Goal: Obtain resource: Download file/media

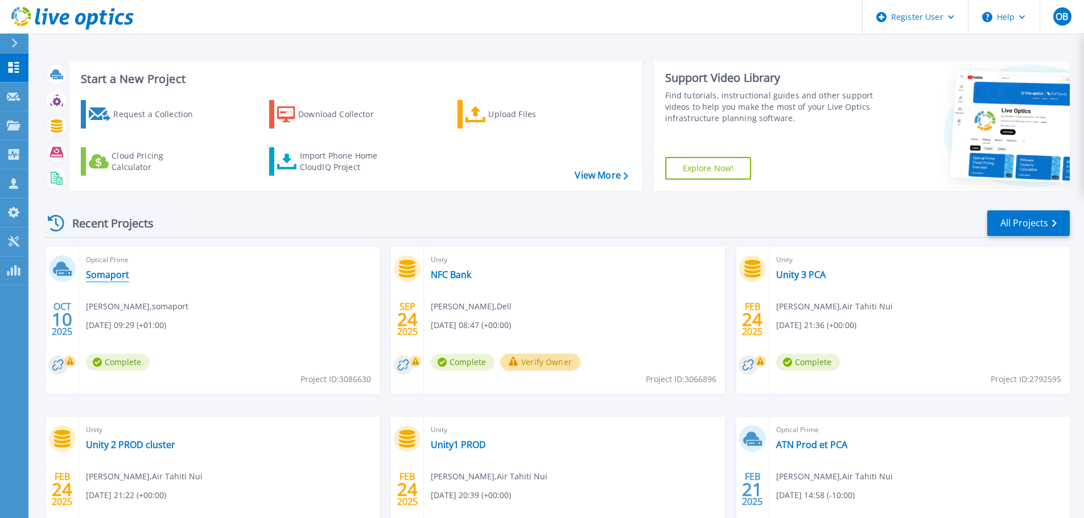
click at [98, 272] on link "Somaport" at bounding box center [107, 274] width 43 height 11
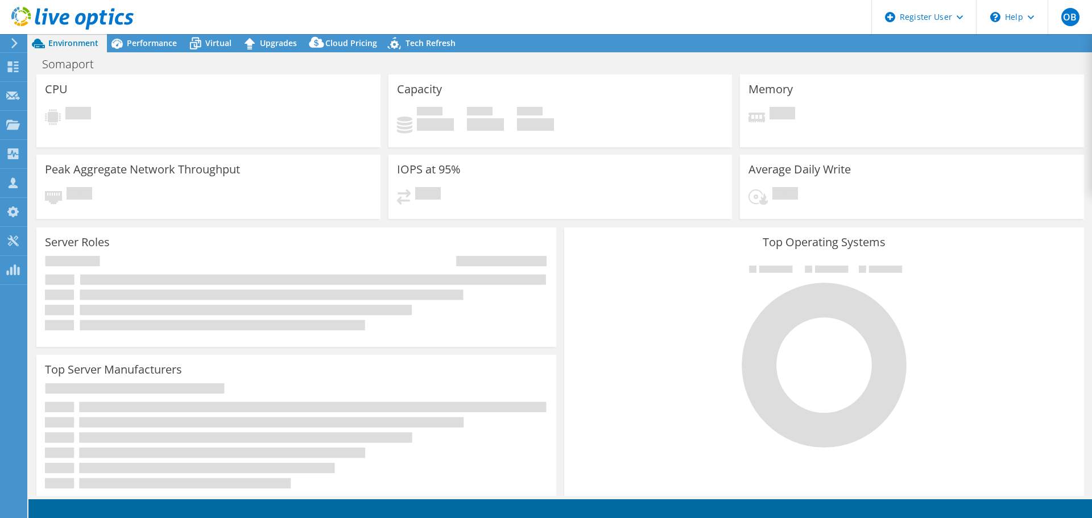
select select "USD"
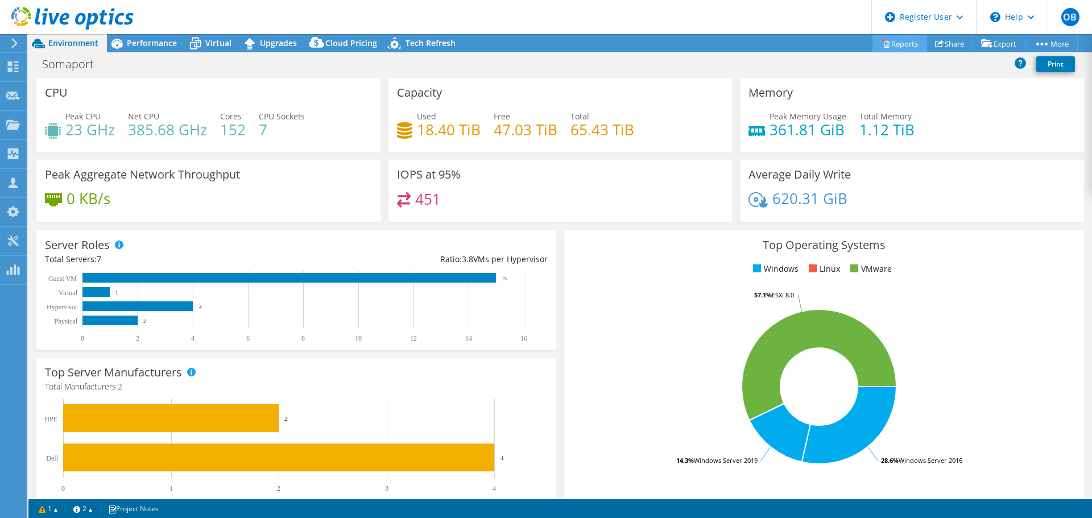
click at [891, 38] on link "Reports" at bounding box center [900, 44] width 55 height 18
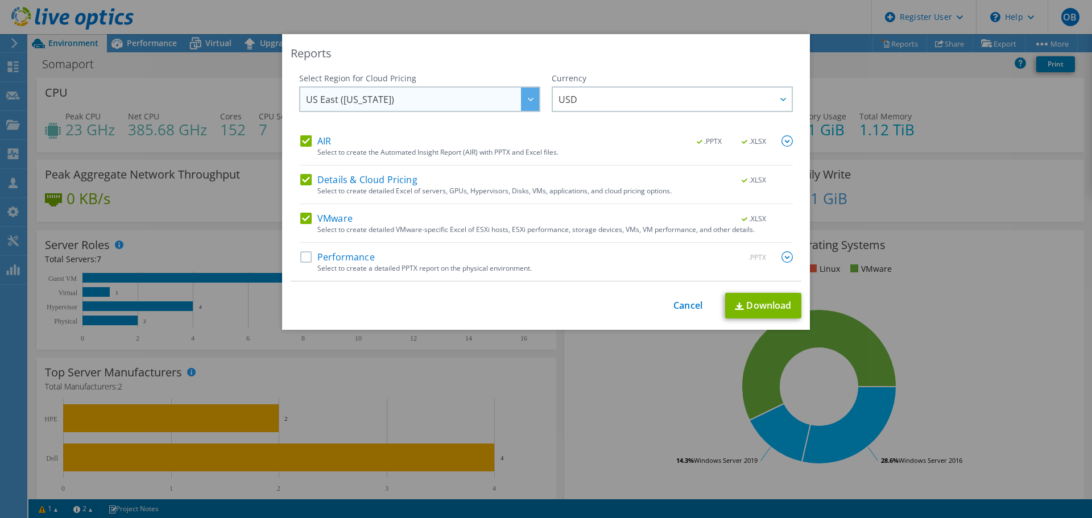
click at [396, 96] on span "US East (Virginia)" at bounding box center [422, 99] width 233 height 23
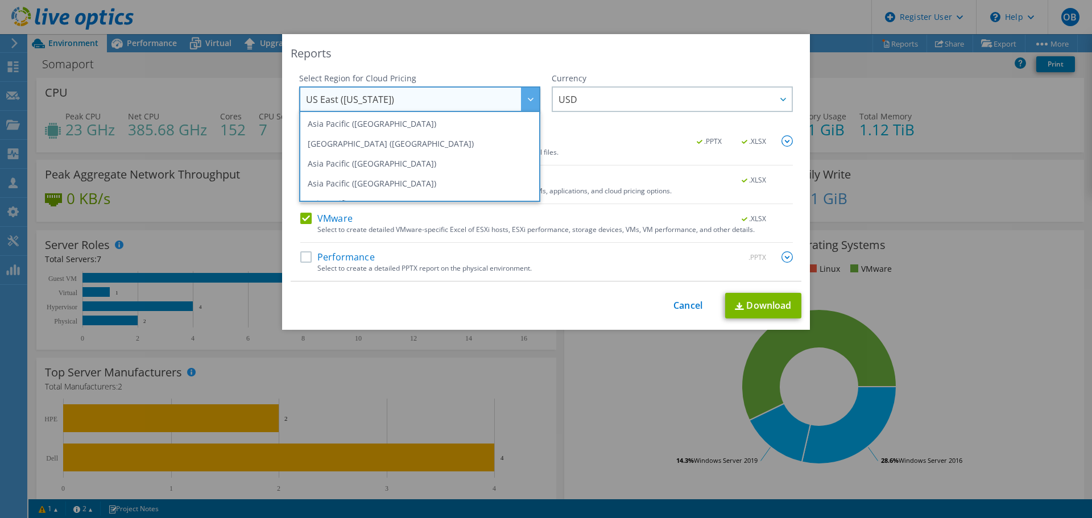
click at [396, 96] on span "US East (Virginia)" at bounding box center [422, 99] width 233 height 23
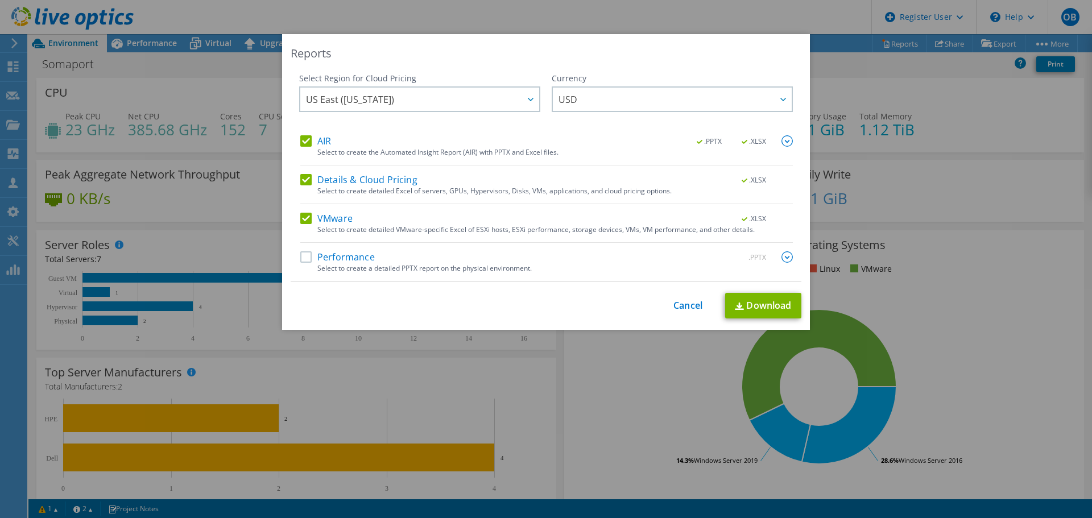
click at [305, 257] on label "Performance" at bounding box center [337, 256] width 75 height 11
click at [0, 0] on input "Performance" at bounding box center [0, 0] width 0 height 0
click at [782, 257] on img at bounding box center [787, 256] width 11 height 11
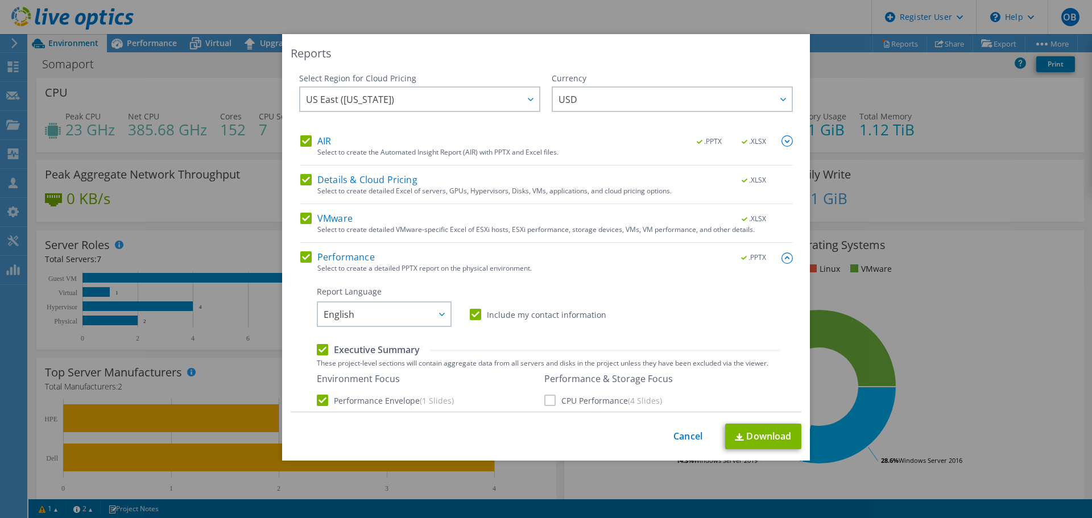
click at [307, 142] on label "AIR" at bounding box center [315, 140] width 31 height 11
click at [0, 0] on input "AIR" at bounding box center [0, 0] width 0 height 0
click at [303, 177] on label "Details & Cloud Pricing" at bounding box center [358, 179] width 117 height 11
click at [0, 0] on input "Details & Cloud Pricing" at bounding box center [0, 0] width 0 height 0
click at [303, 218] on label "VMware" at bounding box center [326, 218] width 52 height 11
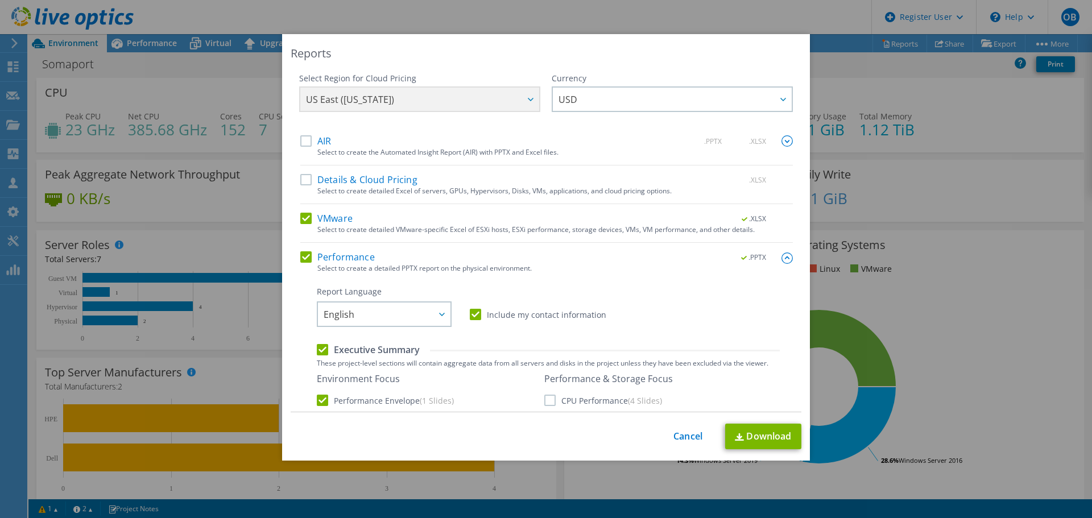
click at [0, 0] on input "VMware" at bounding box center [0, 0] width 0 height 0
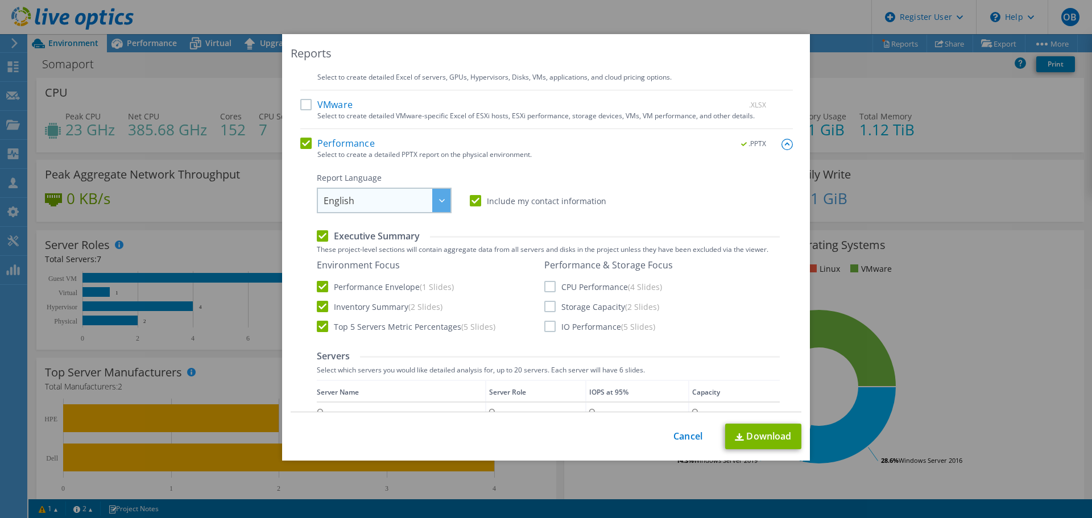
click at [379, 201] on span "English" at bounding box center [387, 200] width 127 height 23
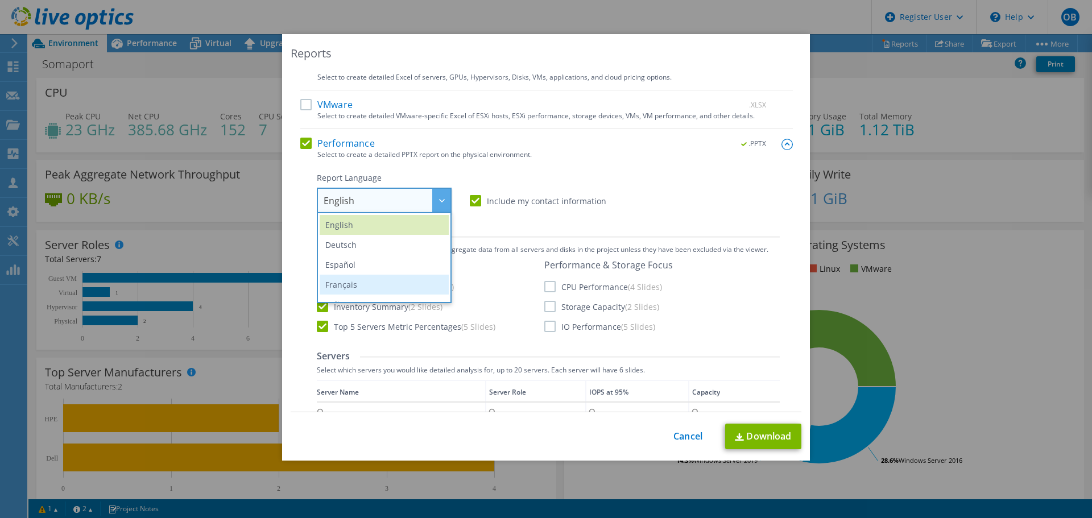
click at [349, 282] on li "Français" at bounding box center [384, 285] width 129 height 20
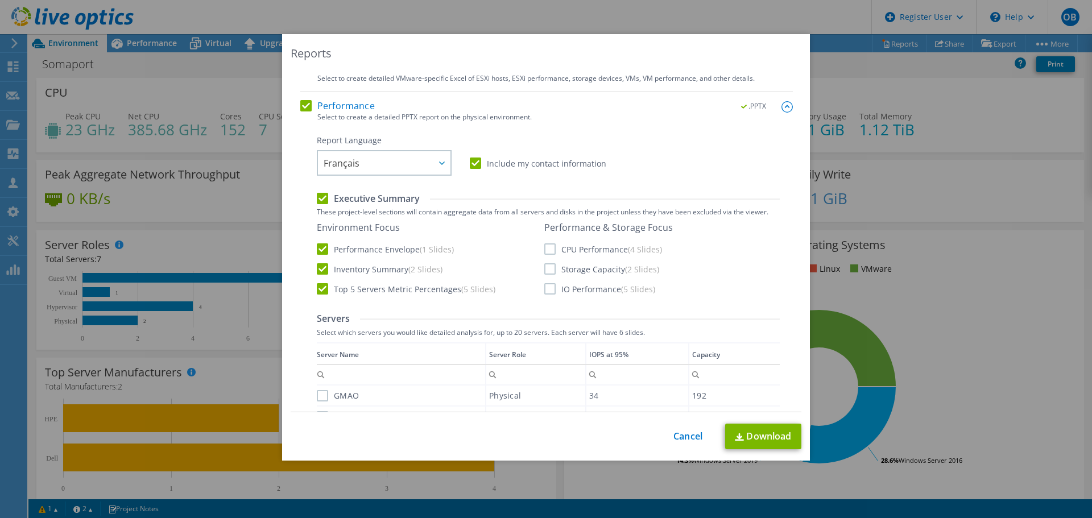
scroll to position [171, 0]
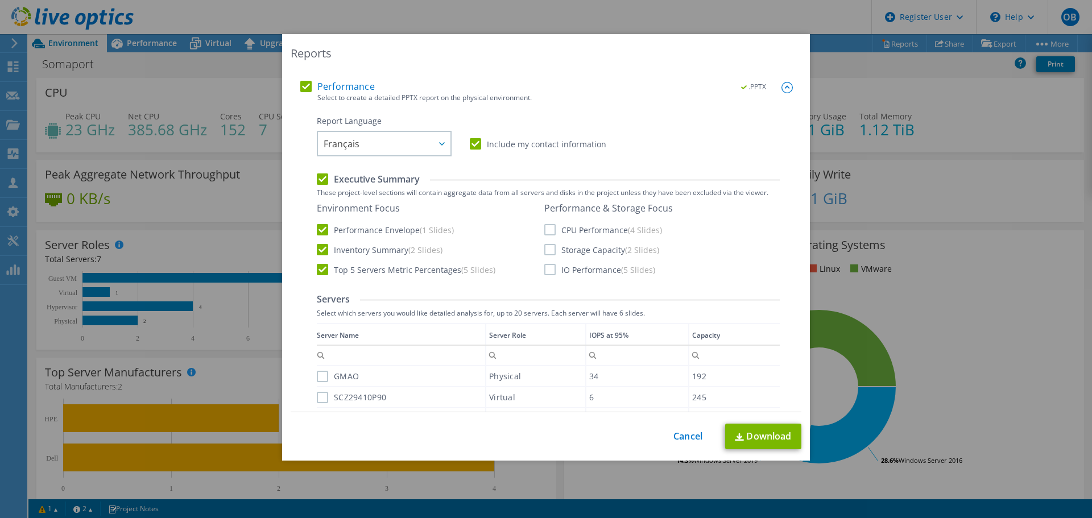
click at [546, 233] on label "CPU Performance (4 Slides)" at bounding box center [603, 229] width 118 height 11
click at [0, 0] on input "CPU Performance (4 Slides)" at bounding box center [0, 0] width 0 height 0
click at [548, 250] on label "Storage Capacity (2 Slides)" at bounding box center [601, 249] width 115 height 11
click at [0, 0] on input "Storage Capacity (2 Slides)" at bounding box center [0, 0] width 0 height 0
click at [548, 267] on label "IO Performance (5 Slides)" at bounding box center [599, 269] width 111 height 11
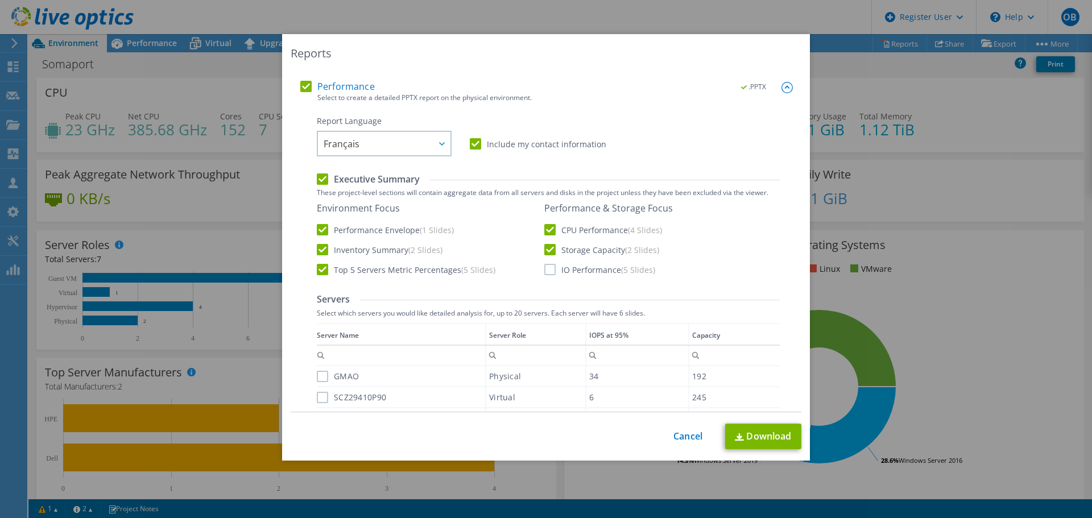
click at [0, 0] on input "IO Performance (5 Slides)" at bounding box center [0, 0] width 0 height 0
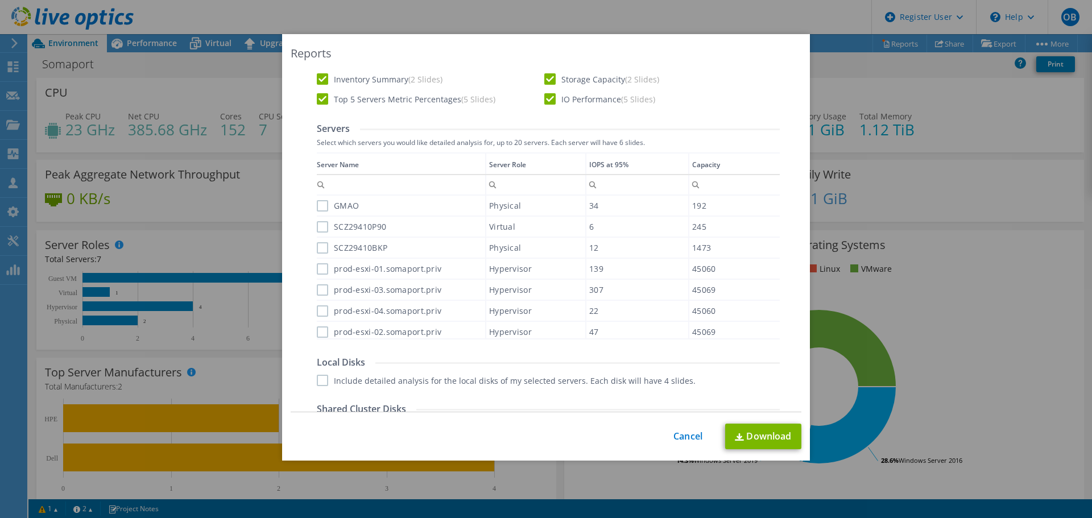
click at [318, 204] on label "GMAO" at bounding box center [338, 205] width 42 height 11
click at [0, 0] on input "GMAO" at bounding box center [0, 0] width 0 height 0
click at [317, 224] on label "SCZ29410P90" at bounding box center [351, 226] width 69 height 11
click at [0, 0] on input "SCZ29410P90" at bounding box center [0, 0] width 0 height 0
click at [321, 247] on label "SCZ29410BKP" at bounding box center [352, 247] width 71 height 11
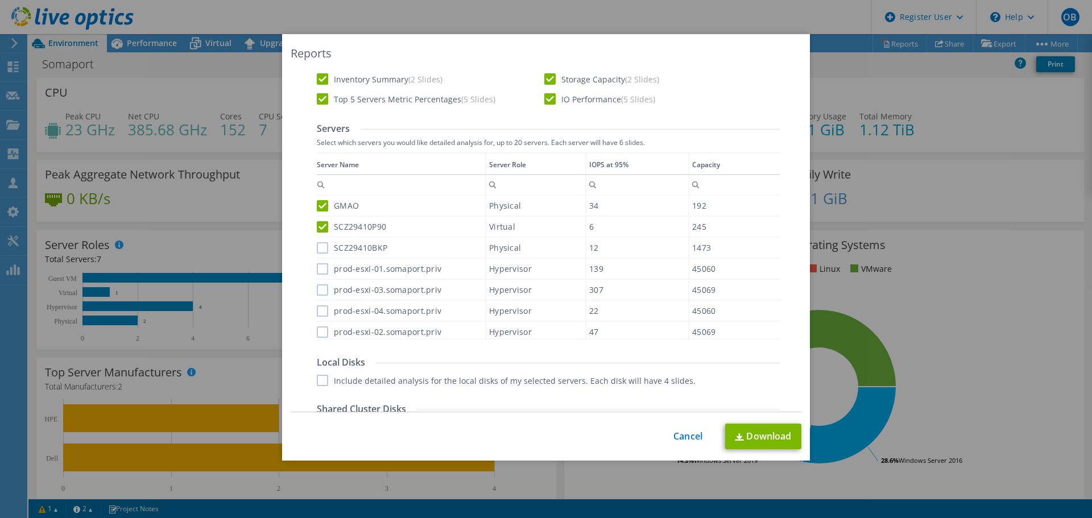
click at [0, 0] on input "SCZ29410BKP" at bounding box center [0, 0] width 0 height 0
click at [318, 269] on label "prod-esxi-01.somaport.priv" at bounding box center [379, 268] width 125 height 11
click at [0, 0] on input "prod-esxi-01.somaport.priv" at bounding box center [0, 0] width 0 height 0
drag, startPoint x: 317, startPoint y: 286, endPoint x: 317, endPoint y: 305, distance: 18.8
click at [317, 288] on label "prod-esxi-03.somaport.priv" at bounding box center [379, 289] width 125 height 11
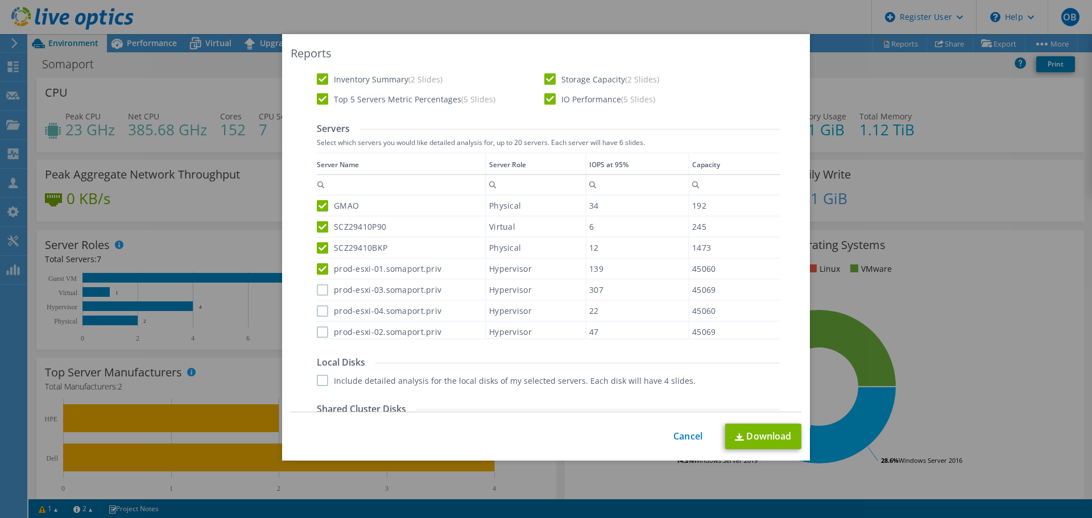
click at [0, 0] on input "prod-esxi-03.somaport.priv" at bounding box center [0, 0] width 0 height 0
click at [319, 316] on label "prod-esxi-04.somaport.priv" at bounding box center [379, 310] width 125 height 11
click at [0, 0] on input "prod-esxi-04.somaport.priv" at bounding box center [0, 0] width 0 height 0
click at [320, 336] on label "prod-esxi-02.somaport.priv" at bounding box center [379, 332] width 125 height 11
click at [0, 0] on input "prod-esxi-02.somaport.priv" at bounding box center [0, 0] width 0 height 0
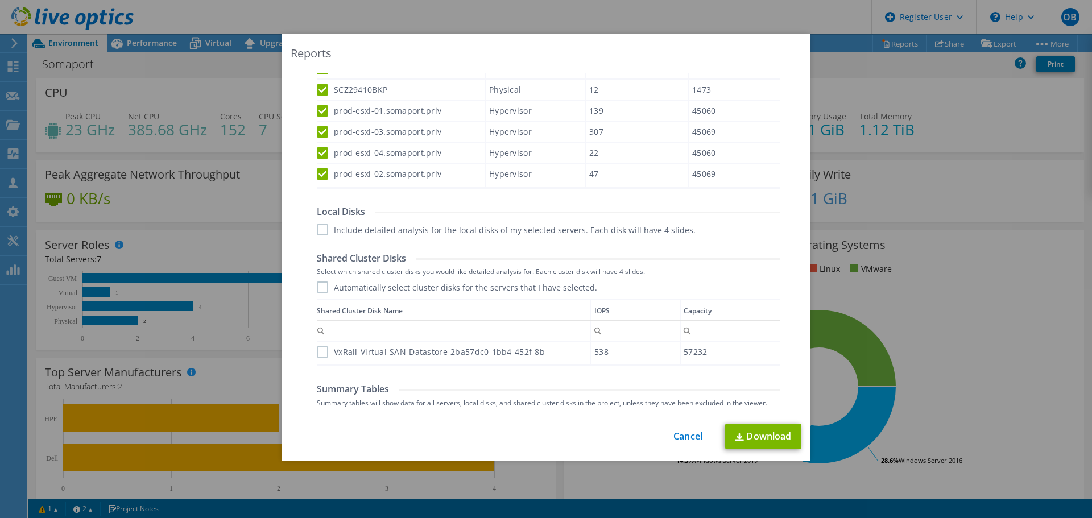
scroll to position [512, 0]
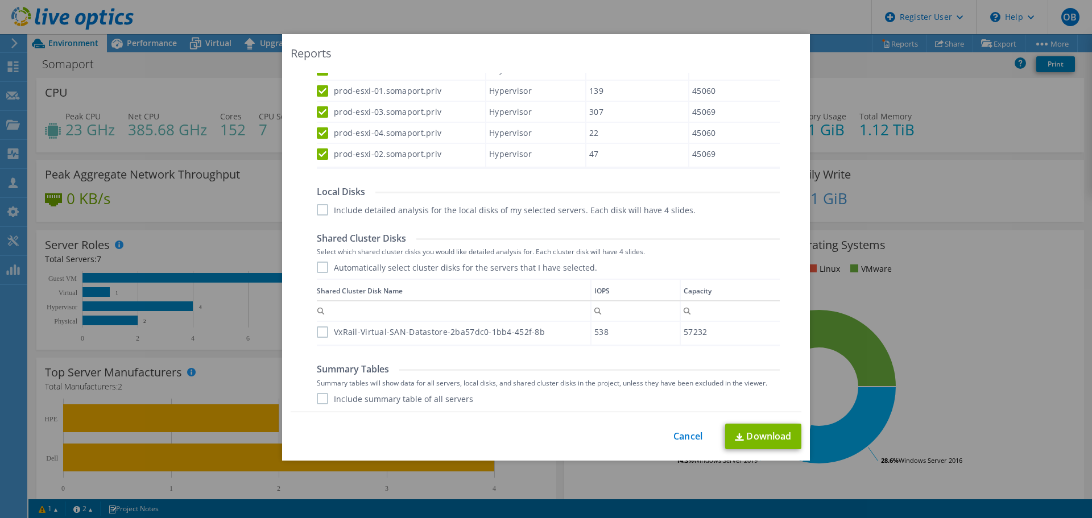
click at [320, 333] on label "VxRail-Virtual-SAN-Datastore-2ba57dc0-1bb4-452f-8b" at bounding box center [431, 332] width 228 height 11
click at [0, 0] on input "VxRail-Virtual-SAN-Datastore-2ba57dc0-1bb4-452f-8b" at bounding box center [0, 0] width 0 height 0
click at [323, 400] on label "Include summary table of all servers" at bounding box center [395, 398] width 156 height 11
click at [0, 0] on input "Include summary table of all servers" at bounding box center [0, 0] width 0 height 0
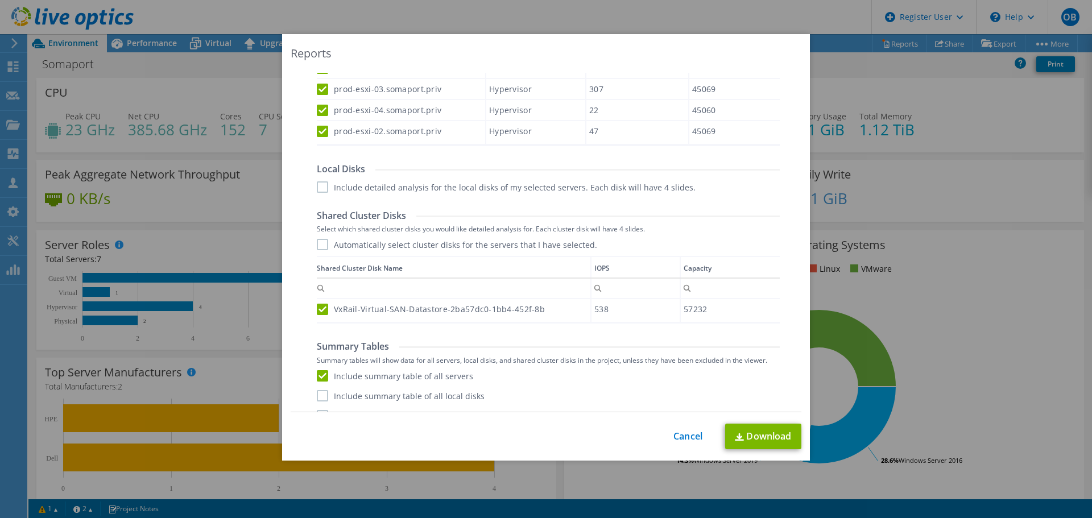
scroll to position [553, 0]
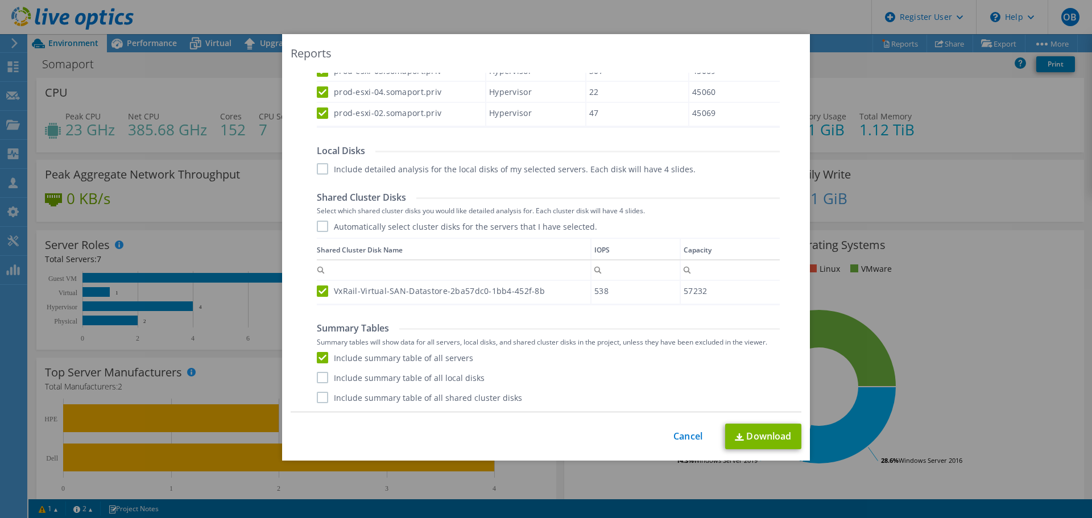
click at [321, 379] on label "Include summary table of all local disks" at bounding box center [401, 377] width 168 height 11
click at [0, 0] on input "Include summary table of all local disks" at bounding box center [0, 0] width 0 height 0
click at [321, 400] on label "Include summary table of all shared cluster disks" at bounding box center [419, 397] width 205 height 11
click at [0, 0] on input "Include summary table of all shared cluster disks" at bounding box center [0, 0] width 0 height 0
click at [320, 222] on label "Automatically select cluster disks for the servers that I have selected." at bounding box center [457, 226] width 280 height 11
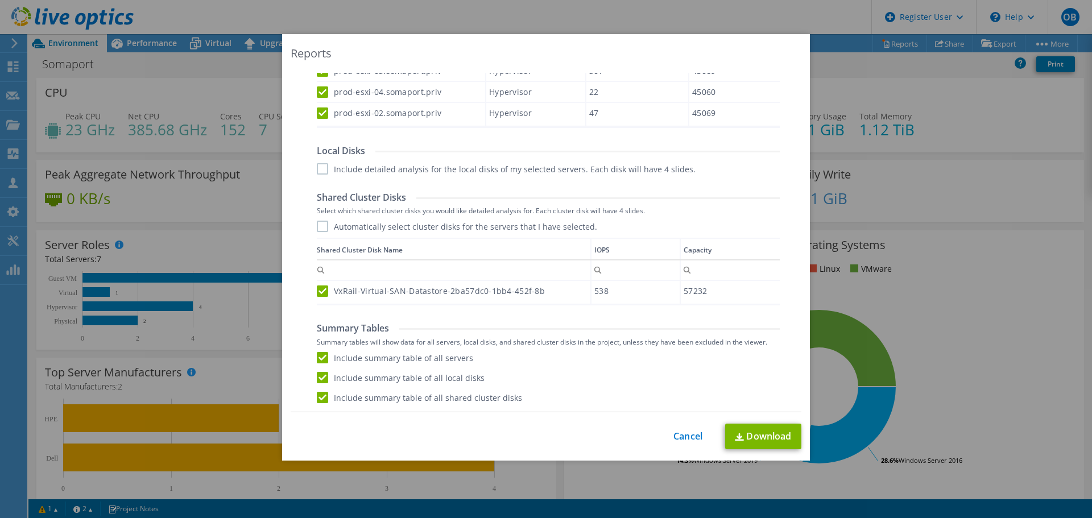
click at [0, 0] on input "Automatically select cluster disks for the servers that I have selected." at bounding box center [0, 0] width 0 height 0
click at [759, 435] on link "Download" at bounding box center [763, 437] width 76 height 26
click at [688, 435] on link "Cancel" at bounding box center [688, 436] width 29 height 11
